Goal: Information Seeking & Learning: Learn about a topic

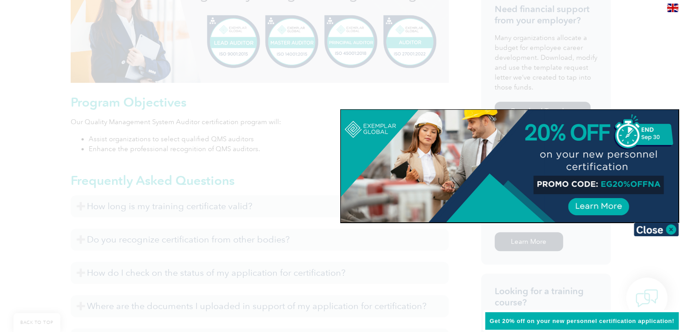
scroll to position [412, 0]
click at [666, 230] on img at bounding box center [656, 230] width 45 height 14
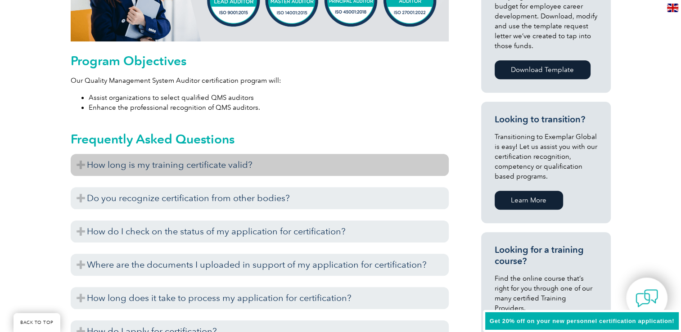
scroll to position [473, 0]
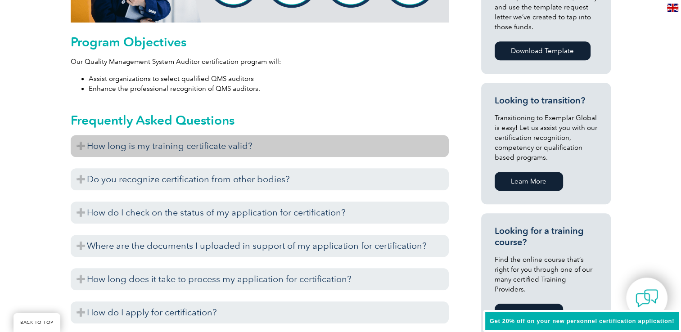
click at [312, 144] on h3 "How long is my training certificate valid?" at bounding box center [260, 146] width 378 height 22
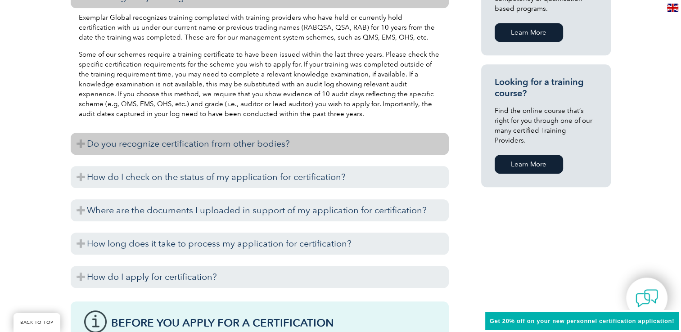
scroll to position [623, 0]
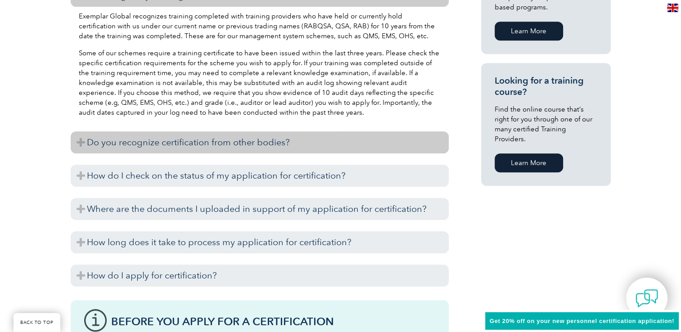
click at [277, 138] on h3 "Do you recognize certification from other bodies?" at bounding box center [260, 142] width 378 height 22
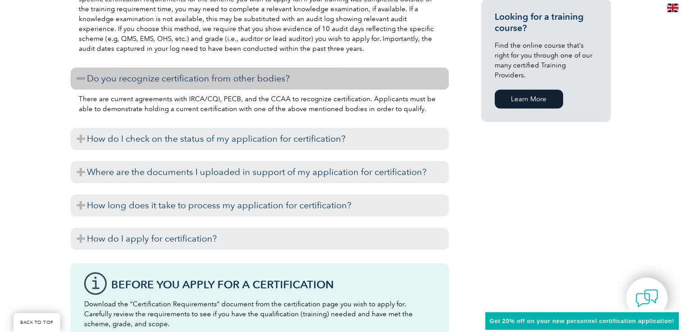
scroll to position [688, 0]
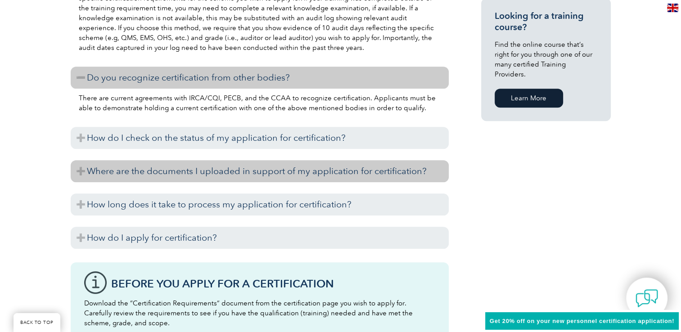
click at [324, 167] on h3 "Where are the documents I uploaded in support of my application for certificati…" at bounding box center [260, 171] width 378 height 22
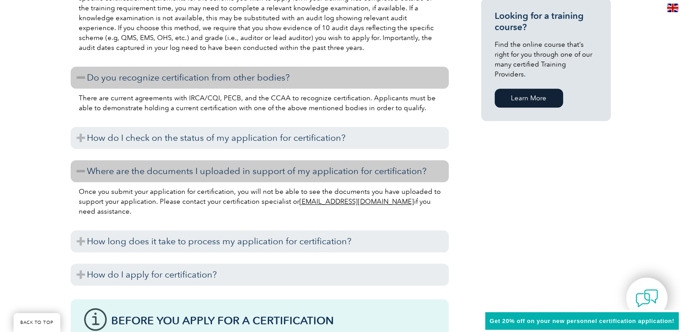
click at [324, 167] on h3 "Where are the documents I uploaded in support of my application for certificati…" at bounding box center [260, 171] width 378 height 22
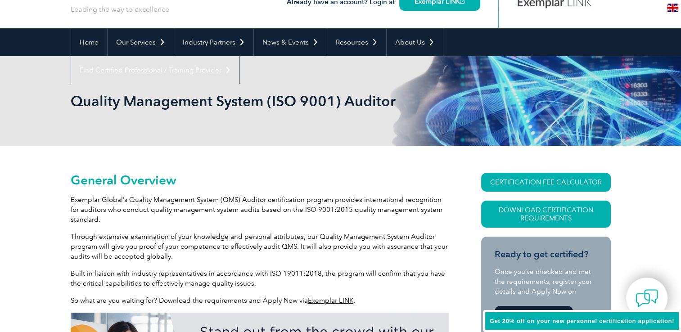
scroll to position [0, 0]
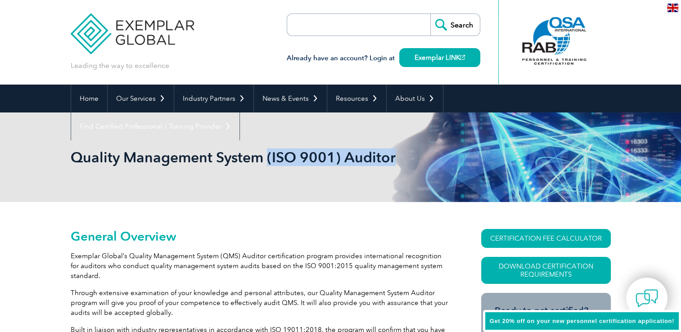
drag, startPoint x: 401, startPoint y: 161, endPoint x: 266, endPoint y: 159, distance: 135.0
click at [266, 159] on h1 "Quality Management System (ISO 9001) Auditor" at bounding box center [244, 158] width 346 height 18
drag, startPoint x: 266, startPoint y: 159, endPoint x: 296, endPoint y: 210, distance: 58.9
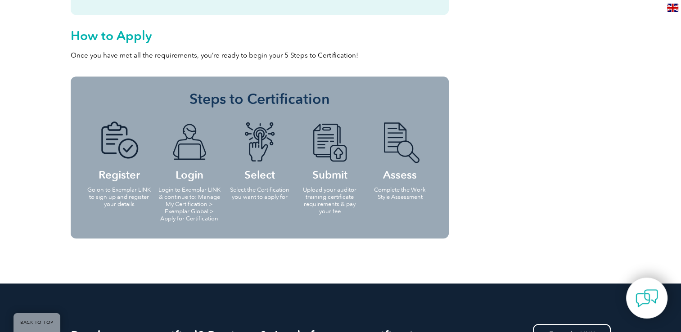
scroll to position [823, 0]
